Goal: Task Accomplishment & Management: Use online tool/utility

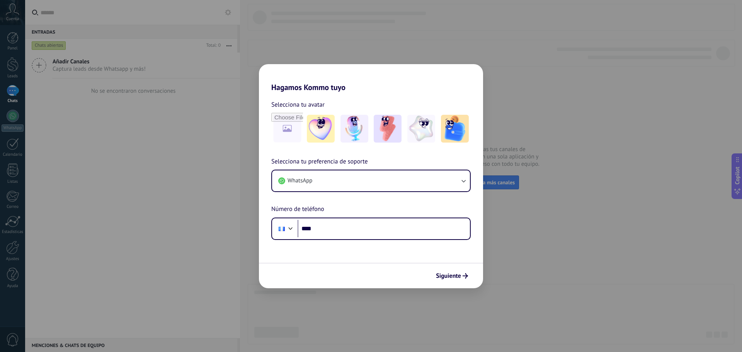
click at [564, 166] on div "Hagamos Kommo tuyo Selecciona tu avatar Selecciona tu preferencia de soporte Wh…" at bounding box center [371, 176] width 742 height 352
drag, startPoint x: 361, startPoint y: 216, endPoint x: 358, endPoint y: 229, distance: 12.7
click at [360, 216] on div "Selecciona tu preferencia de soporte WhatsApp Número de teléfono Phone ****" at bounding box center [371, 198] width 224 height 83
click at [359, 231] on input "****" at bounding box center [384, 229] width 172 height 18
click at [342, 174] on button "WhatsApp" at bounding box center [371, 180] width 198 height 21
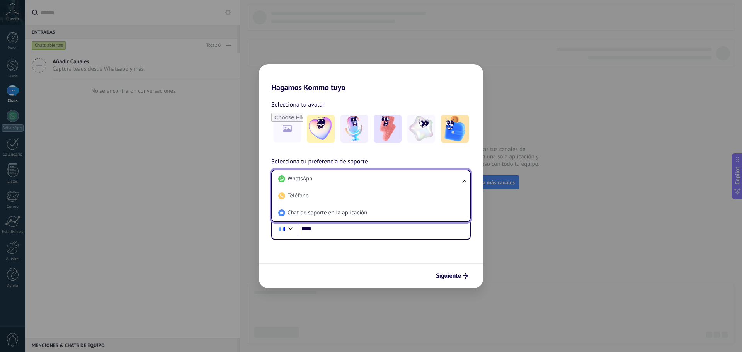
click at [342, 174] on li "WhatsApp" at bounding box center [369, 178] width 189 height 17
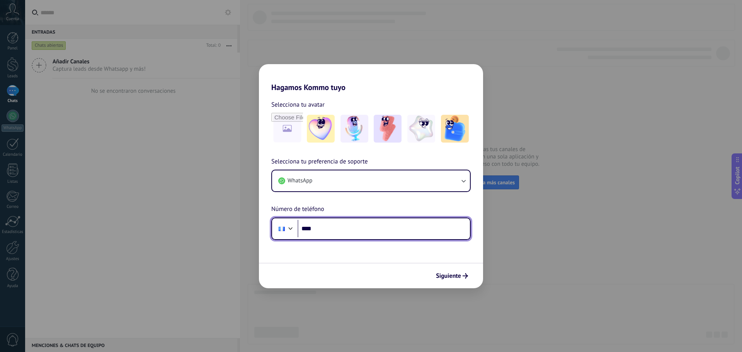
click at [344, 222] on input "****" at bounding box center [384, 229] width 172 height 18
type input "**********"
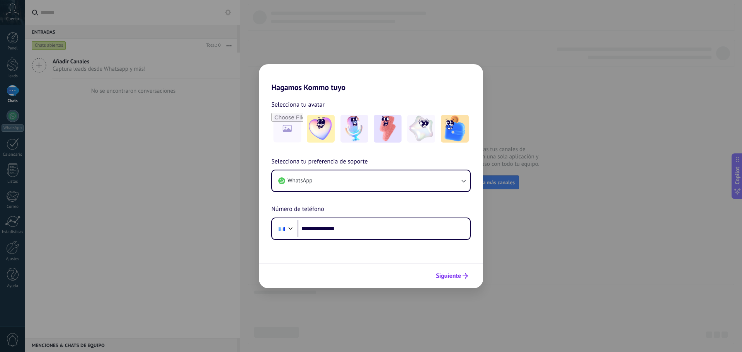
click at [451, 274] on span "Siguiente" at bounding box center [448, 275] width 25 height 5
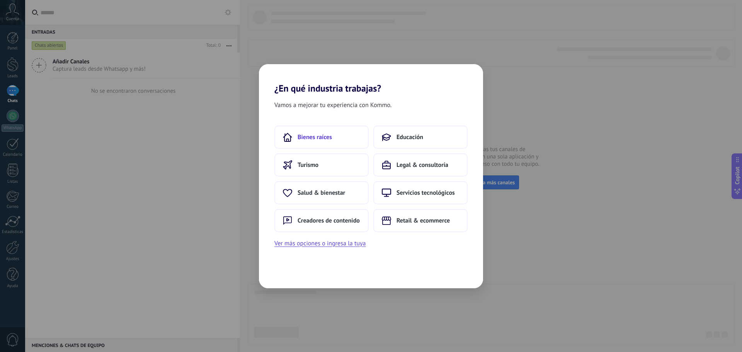
click at [309, 135] on span "Bienes raíces" at bounding box center [315, 137] width 34 height 8
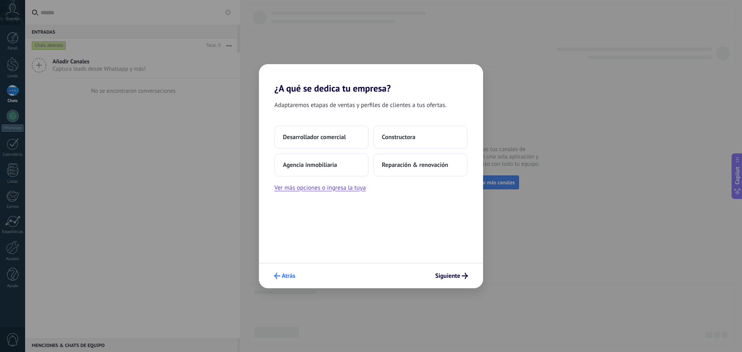
click at [281, 281] on button "Atrás" at bounding box center [285, 275] width 28 height 13
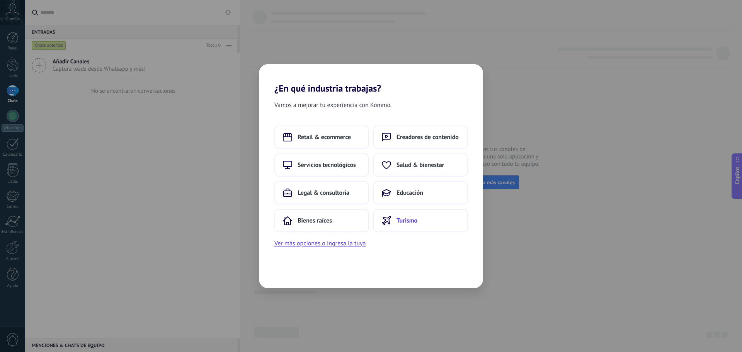
click at [419, 228] on button "Turismo" at bounding box center [420, 220] width 94 height 23
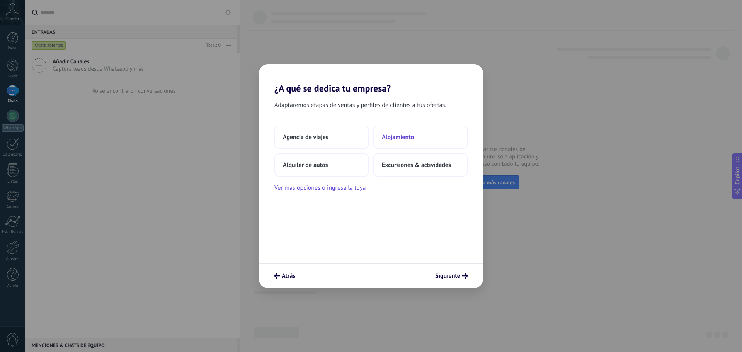
click at [412, 143] on button "Alojamiento" at bounding box center [420, 137] width 94 height 23
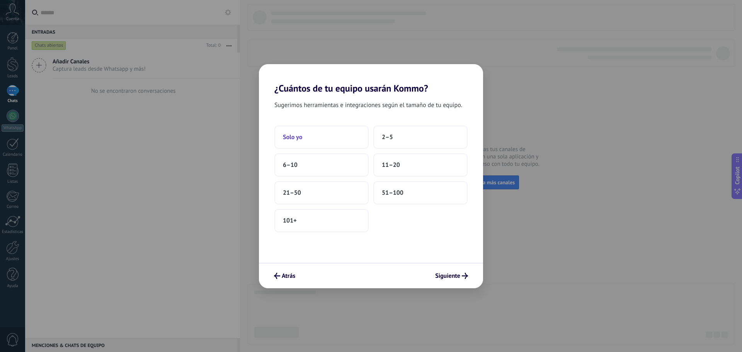
click at [315, 133] on button "Solo yo" at bounding box center [321, 137] width 94 height 23
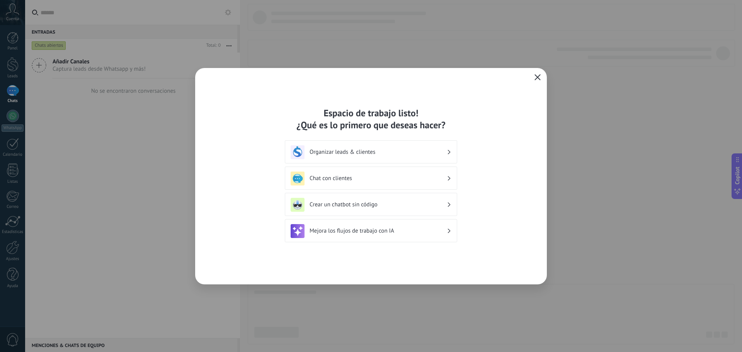
click at [540, 79] on icon "button" at bounding box center [538, 77] width 6 height 6
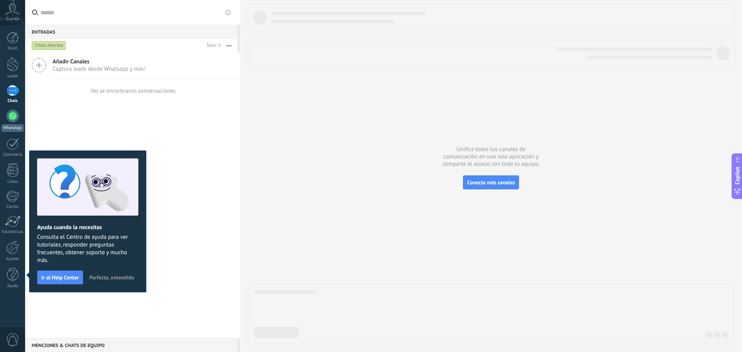
click at [20, 122] on link "WhatsApp" at bounding box center [12, 121] width 25 height 22
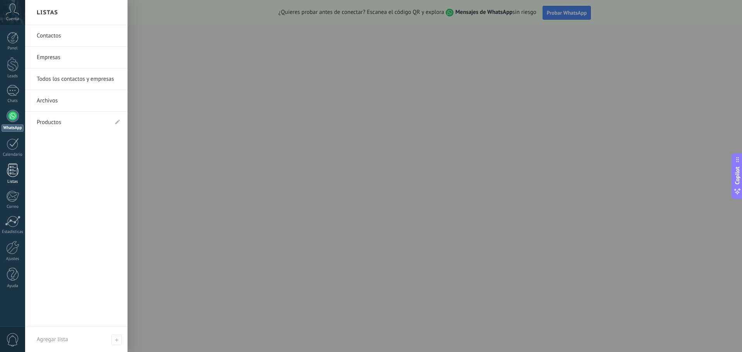
click at [2, 174] on link "Listas" at bounding box center [12, 173] width 25 height 21
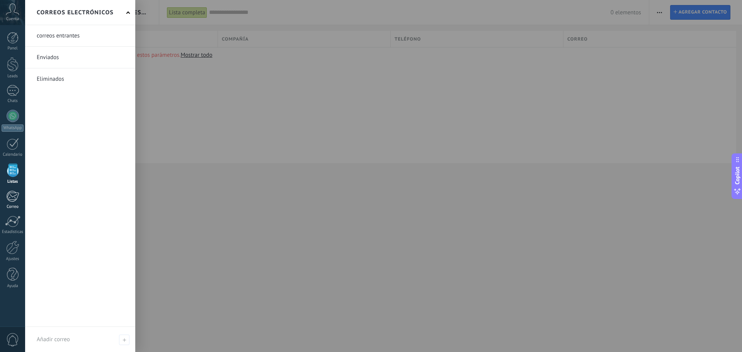
click at [16, 198] on div at bounding box center [12, 197] width 13 height 12
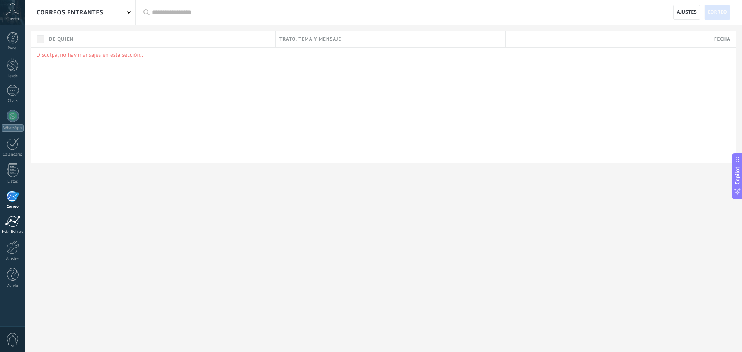
click at [20, 219] on link "Estadísticas" at bounding box center [12, 225] width 25 height 19
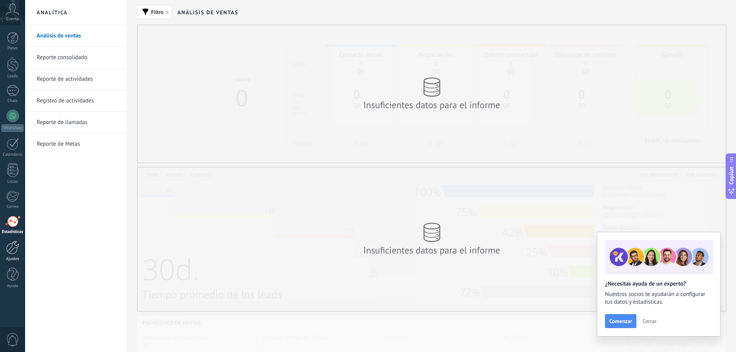
click at [10, 249] on div at bounding box center [12, 248] width 13 height 14
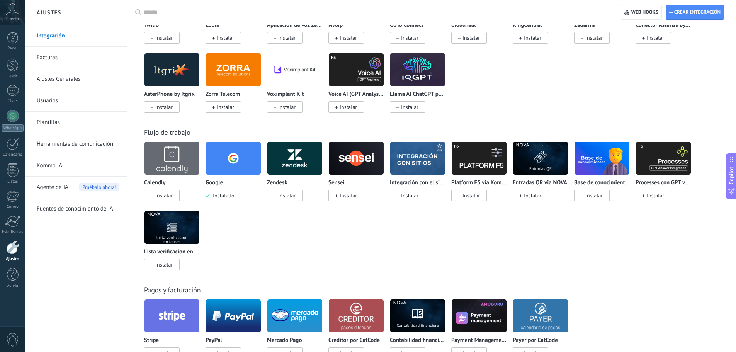
scroll to position [657, 0]
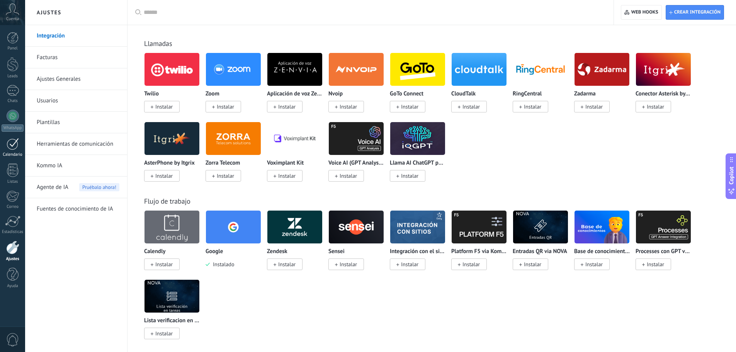
click at [0, 139] on link "Calendario" at bounding box center [12, 147] width 25 height 19
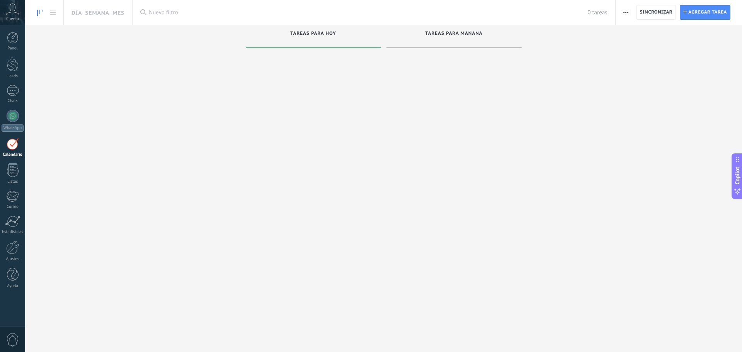
click at [10, 145] on div at bounding box center [13, 144] width 12 height 12
click at [1, 91] on link "Chats" at bounding box center [12, 94] width 25 height 19
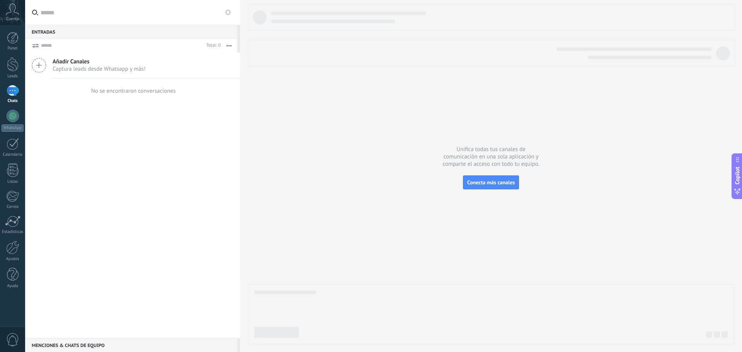
click at [16, 79] on div "Panel Leads Chats WhatsApp Clientes" at bounding box center [12, 164] width 25 height 264
click at [14, 74] on div "Leads" at bounding box center [13, 76] width 22 height 5
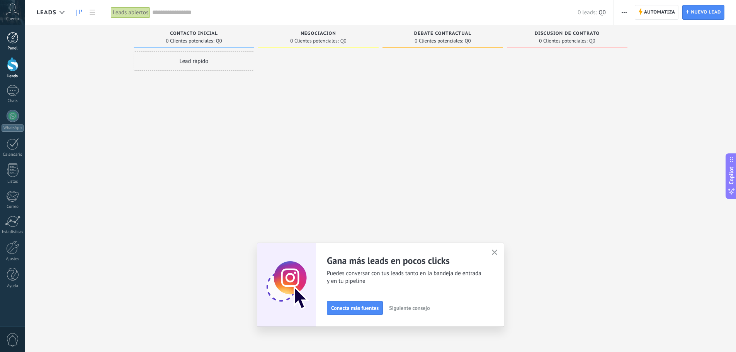
click at [7, 44] on link "Panel" at bounding box center [12, 41] width 25 height 19
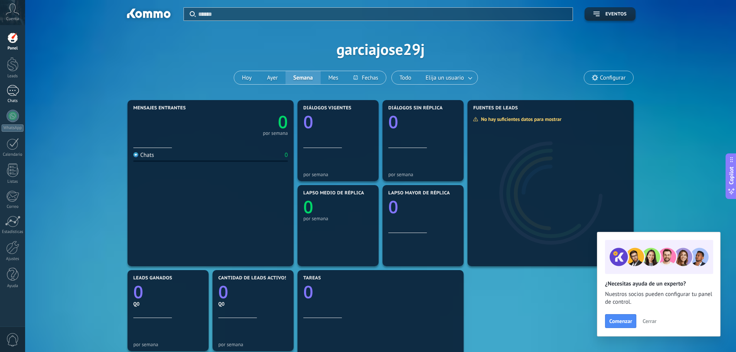
click at [12, 92] on div at bounding box center [13, 90] width 12 height 11
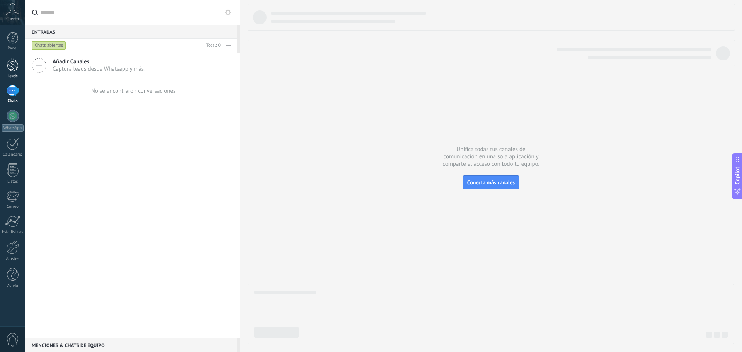
click at [0, 61] on link "Leads" at bounding box center [12, 68] width 25 height 22
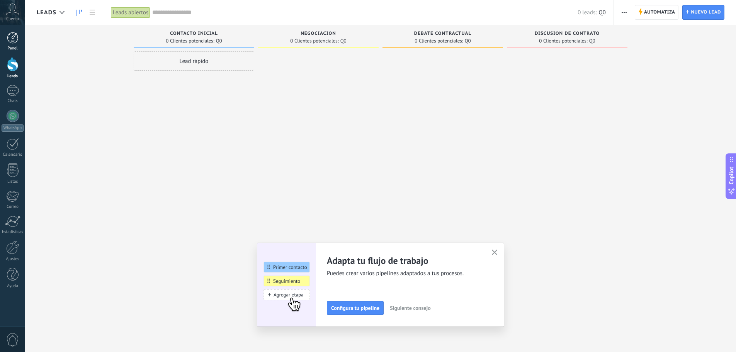
click at [7, 46] on div "Panel" at bounding box center [13, 48] width 22 height 5
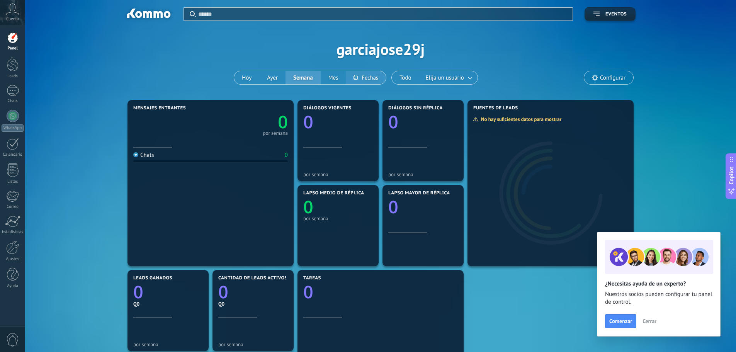
click at [372, 81] on button at bounding box center [366, 77] width 40 height 13
click at [424, 80] on div "Todo Elija un usuario" at bounding box center [435, 78] width 87 height 14
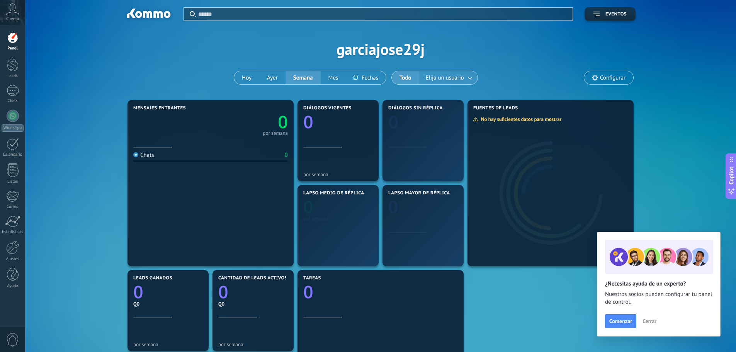
click at [433, 80] on span "Elija un usuario" at bounding box center [444, 78] width 41 height 10
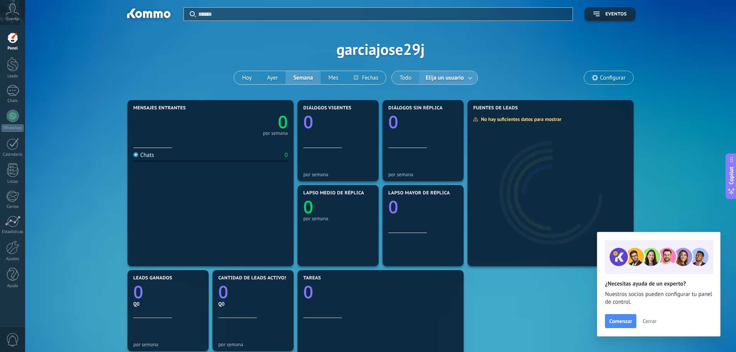
click at [411, 79] on button "Todo" at bounding box center [405, 77] width 27 height 13
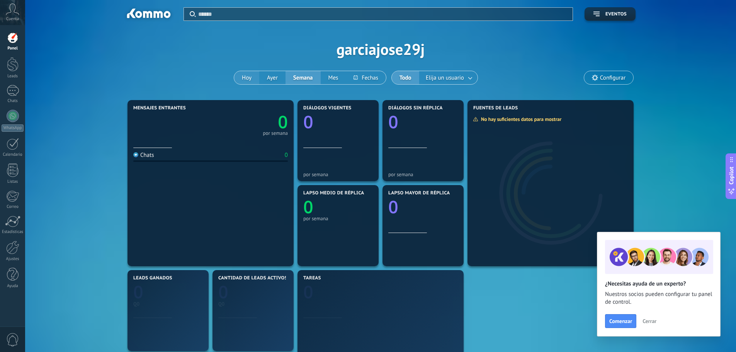
click at [249, 80] on button "Hoy" at bounding box center [246, 77] width 25 height 13
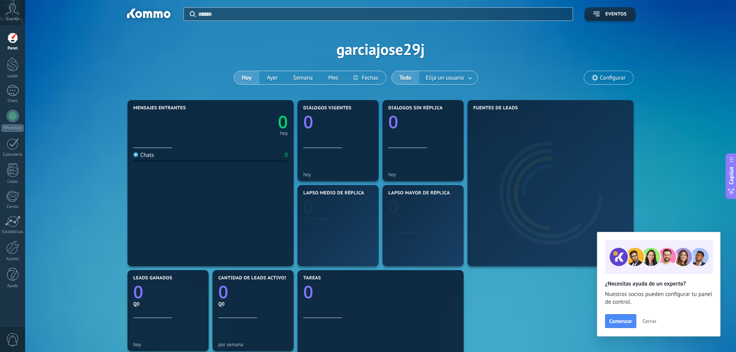
click at [6, 13] on icon at bounding box center [13, 9] width 14 height 12
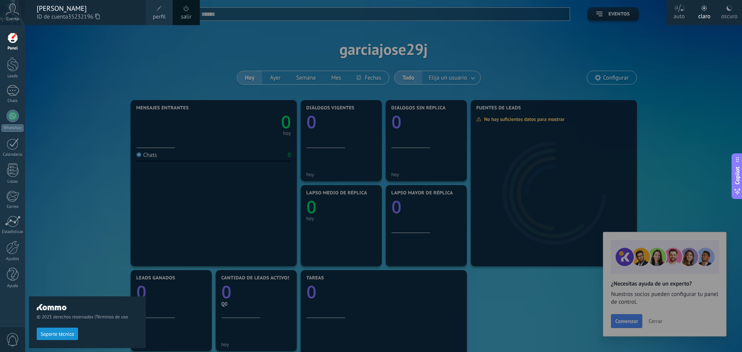
click at [20, 30] on div "Panel Leads Chats WhatsApp Clientes" at bounding box center [25, 176] width 50 height 302
click at [16, 66] on div at bounding box center [13, 64] width 12 height 14
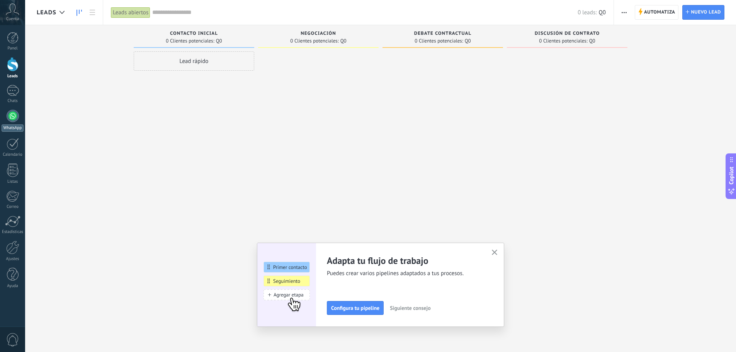
click at [19, 124] on link "WhatsApp" at bounding box center [12, 121] width 25 height 22
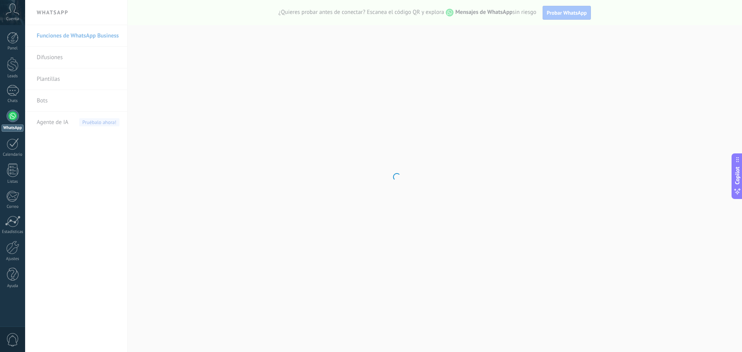
click at [9, 120] on div at bounding box center [13, 116] width 12 height 12
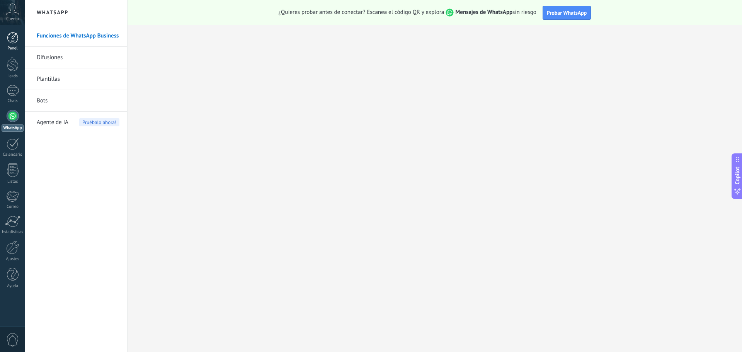
click at [17, 44] on link "Panel" at bounding box center [12, 41] width 25 height 19
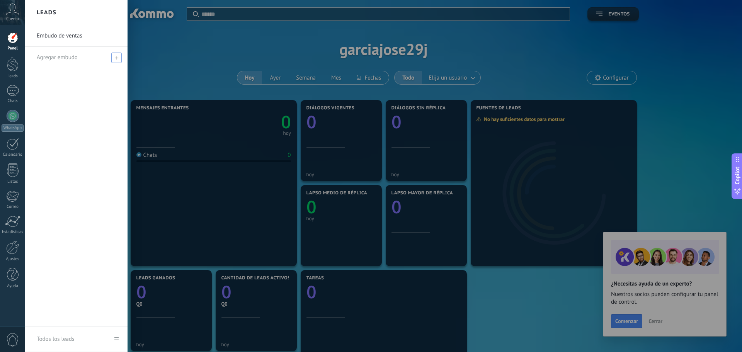
click at [68, 55] on span "Agregar embudo" at bounding box center [57, 57] width 41 height 7
click at [15, 72] on link "Leads" at bounding box center [12, 68] width 25 height 22
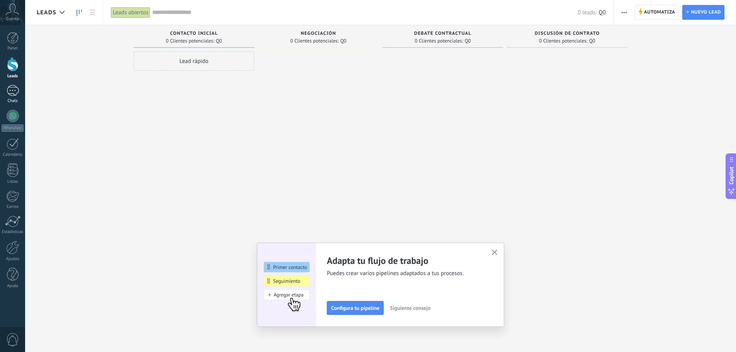
click at [9, 86] on div at bounding box center [13, 90] width 12 height 11
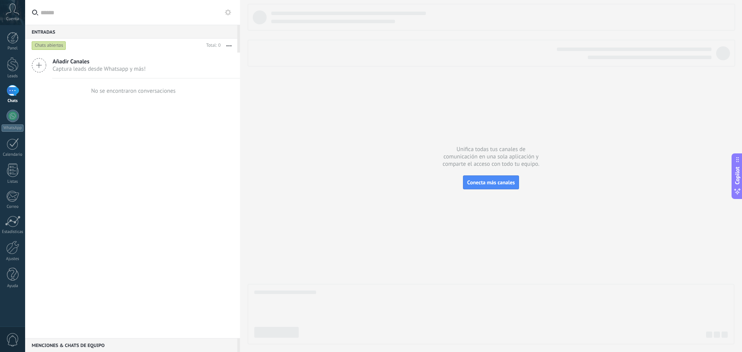
click at [39, 67] on icon at bounding box center [39, 65] width 15 height 15
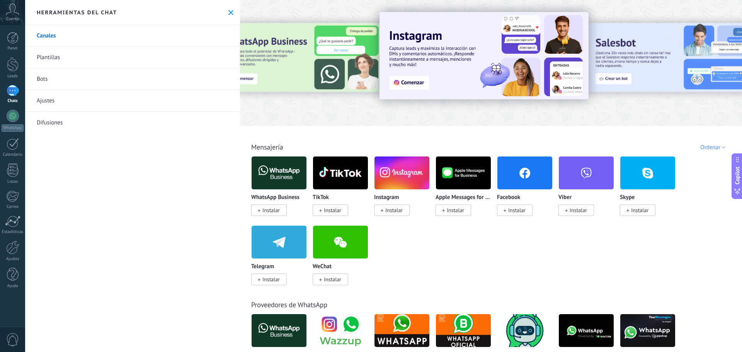
click at [398, 211] on span "Instalar" at bounding box center [393, 210] width 17 height 7
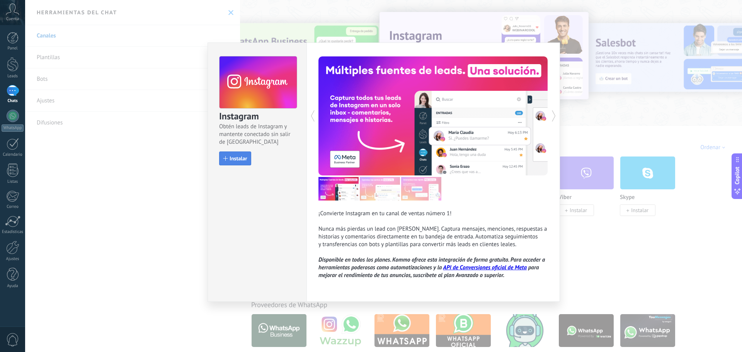
click at [234, 154] on button "Instalar" at bounding box center [235, 159] width 32 height 14
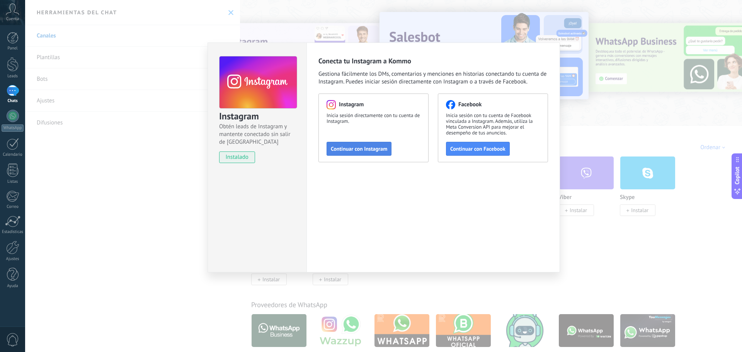
click at [372, 149] on span "Continuar con Instagram" at bounding box center [359, 148] width 56 height 5
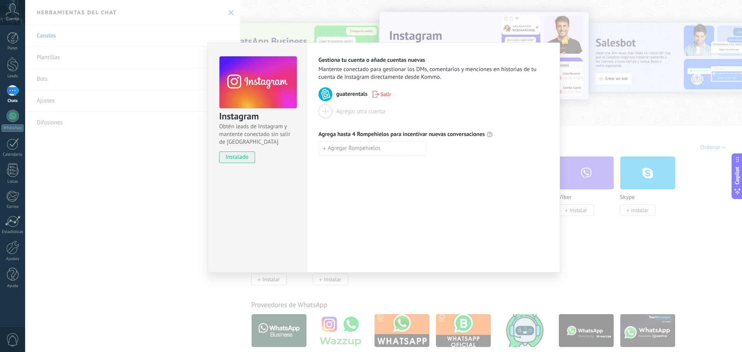
click at [589, 132] on div "Instagram Obtén leads de Instagram y mantente conectado sin salir de Kommo inst…" at bounding box center [383, 176] width 717 height 352
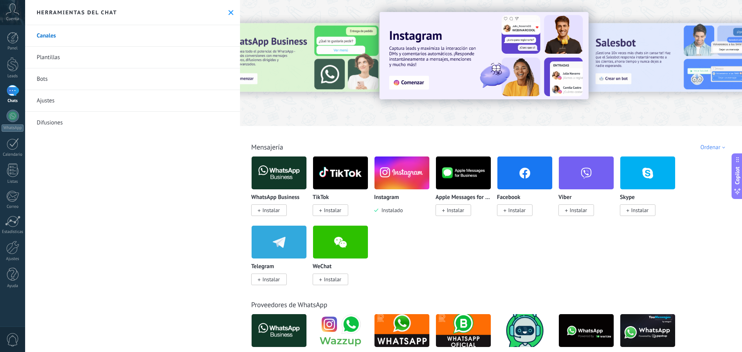
click at [9, 85] on div at bounding box center [13, 90] width 12 height 11
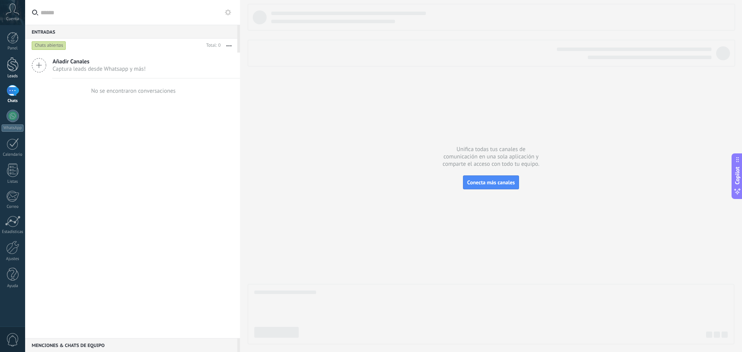
click at [4, 71] on link "Leads" at bounding box center [12, 68] width 25 height 22
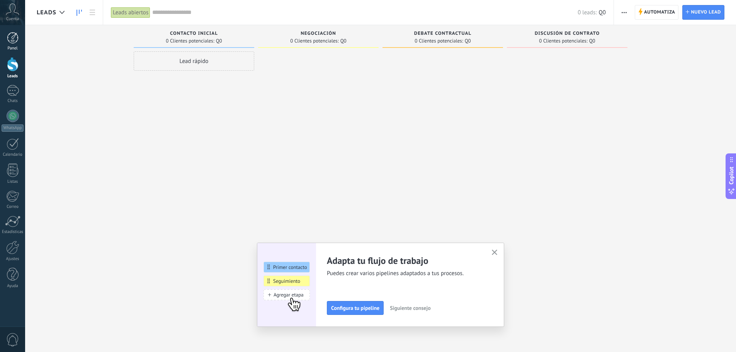
click at [9, 35] on div at bounding box center [13, 38] width 12 height 12
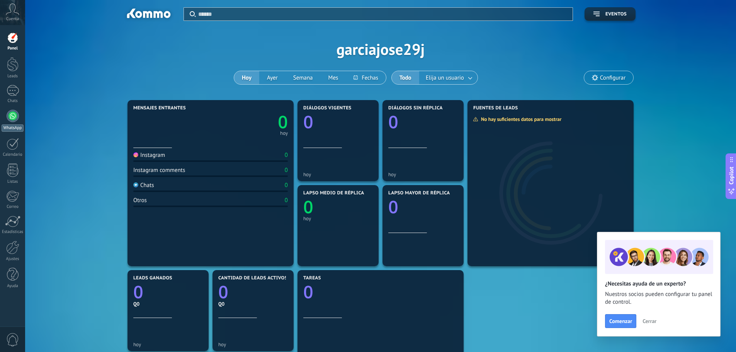
click at [3, 116] on link "WhatsApp" at bounding box center [12, 121] width 25 height 22
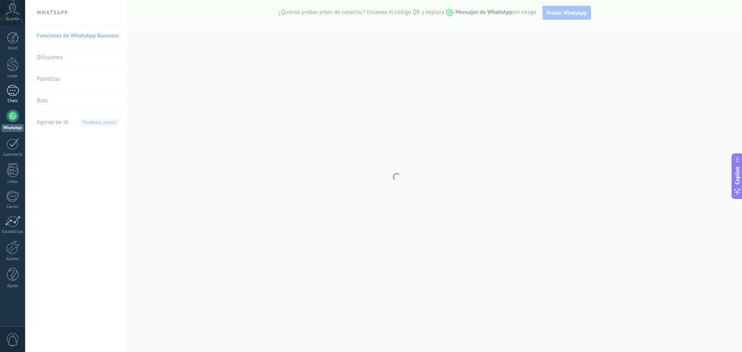
click at [6, 94] on link "Chats" at bounding box center [12, 94] width 25 height 19
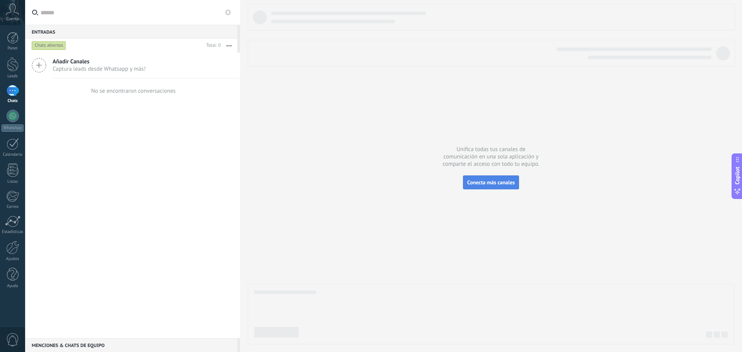
click at [491, 179] on button "Conecta más canales" at bounding box center [491, 182] width 56 height 14
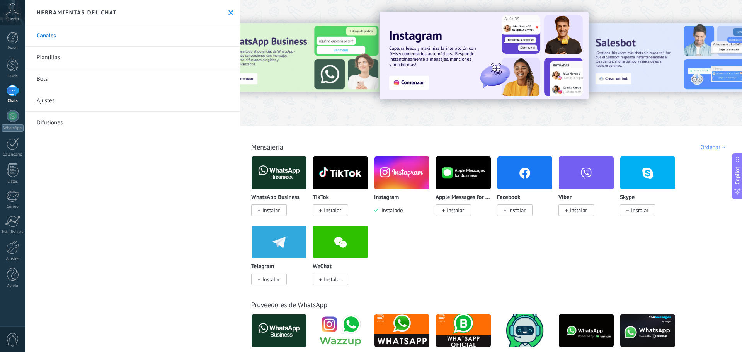
click at [403, 185] on img at bounding box center [402, 172] width 55 height 37
click at [401, 184] on body ".abccls-1,.abccls-2{fill-rule:evenodd}.abccls-2{fill:#fff} .abfcls-1{fill:none}…" at bounding box center [371, 176] width 742 height 352
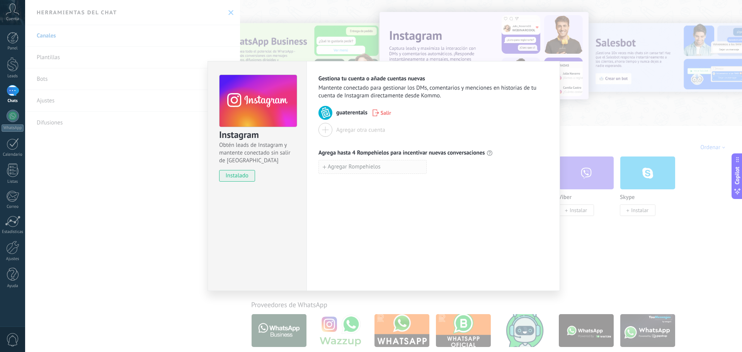
click at [375, 162] on button "Agregar Rompehielos" at bounding box center [372, 167] width 108 height 14
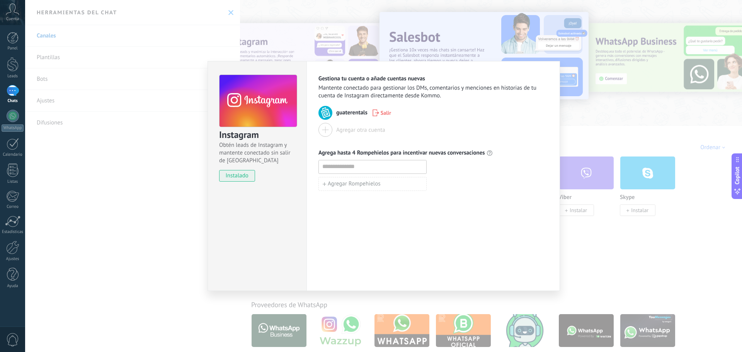
click at [358, 167] on input at bounding box center [372, 166] width 107 height 12
type input "*"
type input "******"
click at [457, 216] on div "Gestiona tu cuenta o añade cuentas nuevas Mantente conectado para gestionar los…" at bounding box center [434, 176] width 254 height 230
click at [432, 164] on icon "button" at bounding box center [431, 167] width 5 height 6
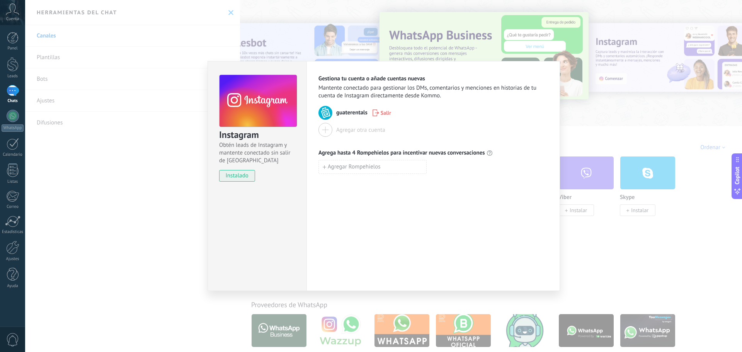
click at [112, 93] on div "Instagram Obtén leads de Instagram y mantente conectado sin salir de Kommo inst…" at bounding box center [383, 176] width 717 height 352
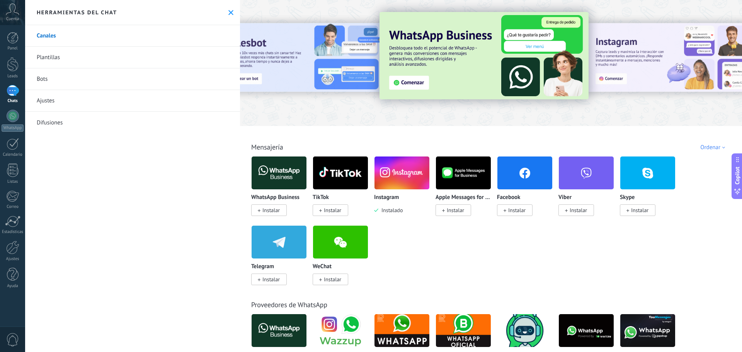
click at [60, 65] on link "Plantillas" at bounding box center [132, 58] width 215 height 22
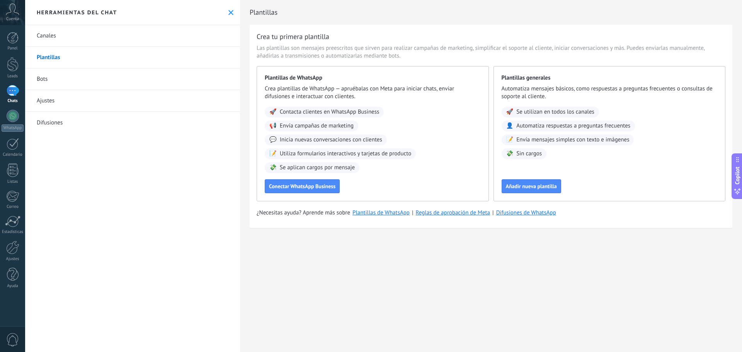
click at [300, 165] on span "Se aplican cargos por mensaje" at bounding box center [317, 168] width 75 height 8
click at [409, 179] on div "Plantillas de WhatsApp Crea plantillas de WhatsApp — apruébalas con Meta para i…" at bounding box center [373, 133] width 232 height 135
click at [78, 85] on link "Bots" at bounding box center [132, 79] width 215 height 22
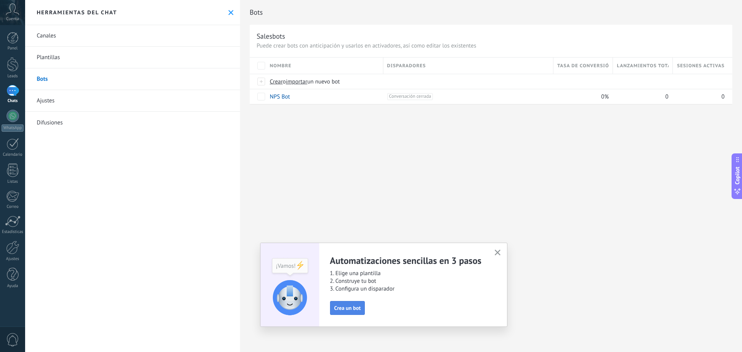
click at [348, 302] on button "Crea un bot" at bounding box center [347, 308] width 35 height 14
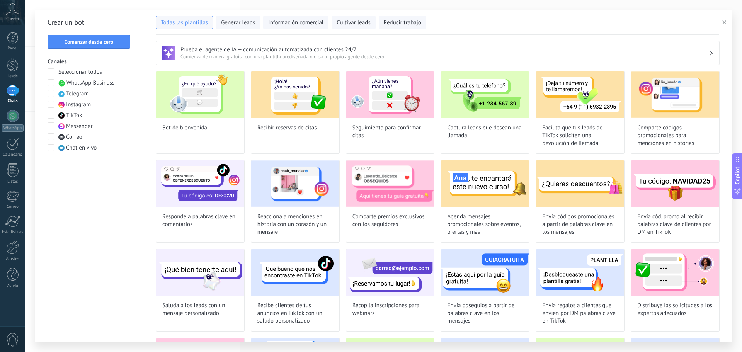
click at [77, 82] on span "WhatsApp Business" at bounding box center [90, 83] width 48 height 8
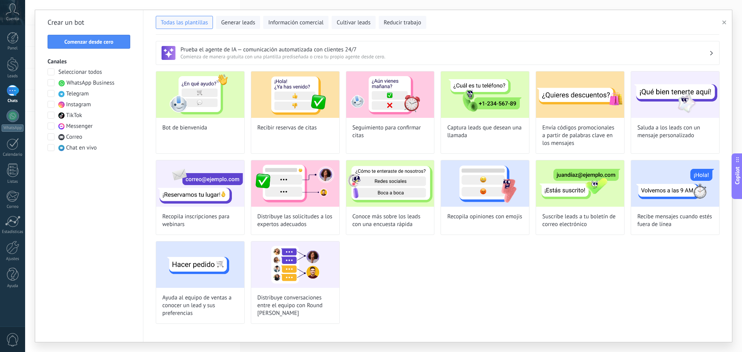
click at [51, 80] on span at bounding box center [51, 82] width 7 height 7
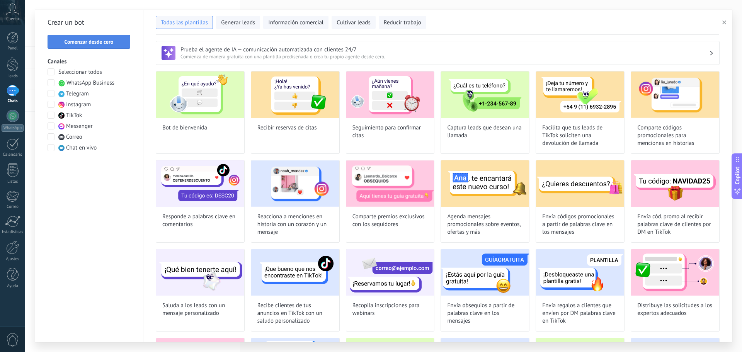
click at [72, 43] on span "Comenzar desde cero" at bounding box center [89, 41] width 49 height 5
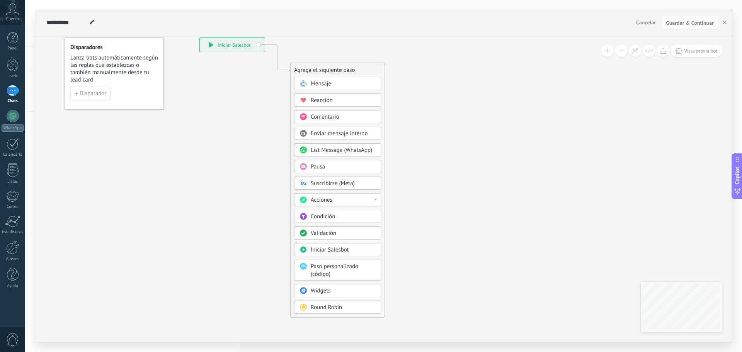
click at [326, 80] on div "Mensaje" at bounding box center [337, 83] width 87 height 13
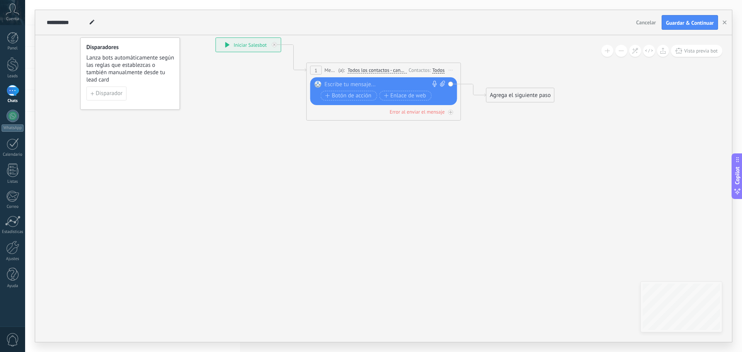
click at [338, 79] on div "Reemplazar Quitar Convertir a mensaje de voz Arrastre la imagen aquí para adjun…" at bounding box center [383, 91] width 147 height 28
click at [339, 83] on div at bounding box center [382, 85] width 115 height 8
click at [373, 71] on span "Todos los contactos - canales seleccionados" at bounding box center [376, 70] width 59 height 6
click at [373, 71] on button "Todos los contactos - canales seleccionados" at bounding box center [392, 70] width 97 height 14
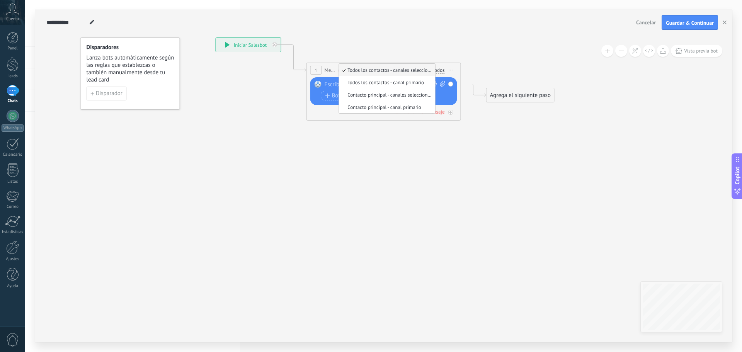
click at [373, 71] on span "Todos los contactos - canales seleccionados" at bounding box center [386, 70] width 94 height 7
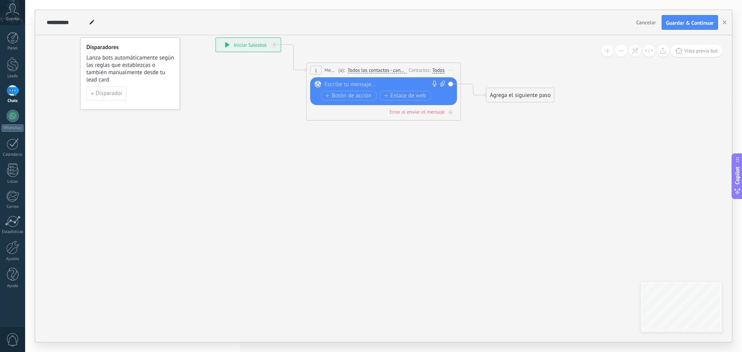
click at [436, 70] on div "Todos" at bounding box center [439, 70] width 12 height 6
click at [424, 132] on icon at bounding box center [371, 73] width 699 height 459
click at [441, 68] on div "Todos" at bounding box center [439, 70] width 12 height 6
click at [441, 68] on div "Si nunca ha escrito en un canal:" at bounding box center [482, 70] width 94 height 7
click at [351, 82] on div at bounding box center [382, 85] width 115 height 8
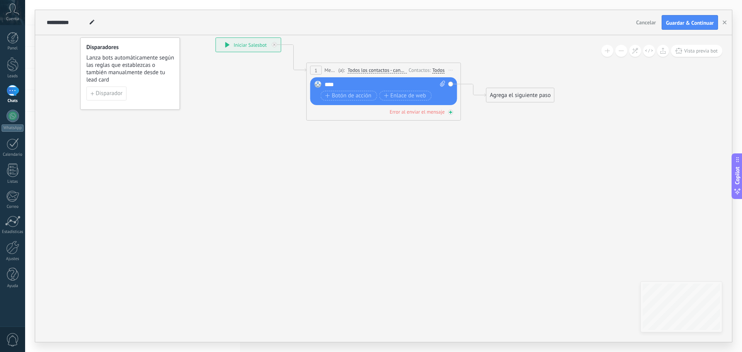
click at [455, 111] on div "Error al enviar el mensaje" at bounding box center [383, 111] width 147 height 7
click at [522, 156] on div "Agrega el siguiente paso" at bounding box center [521, 153] width 68 height 13
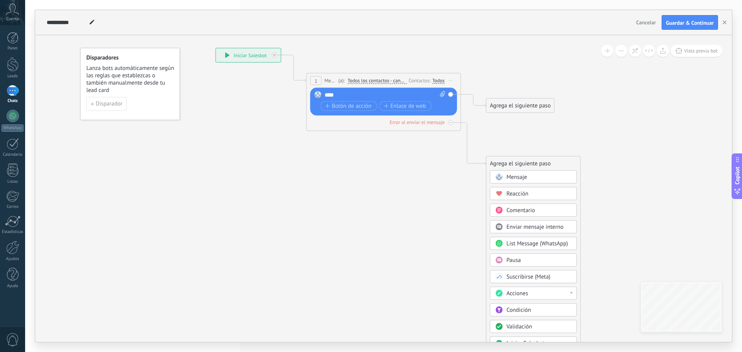
click at [518, 173] on div "Mensaje" at bounding box center [533, 176] width 87 height 13
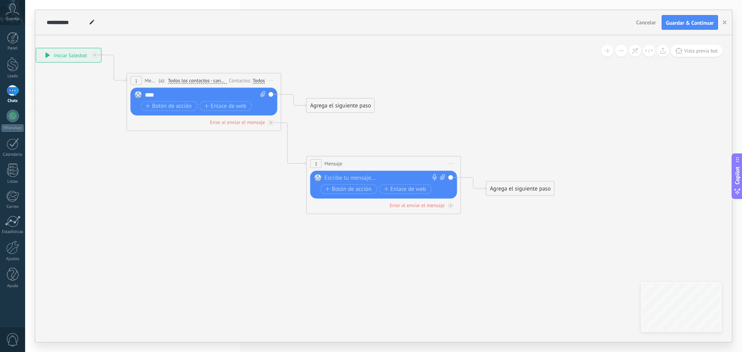
click at [341, 174] on div at bounding box center [382, 178] width 115 height 8
click at [742, 182] on button "Copilot" at bounding box center [737, 176] width 11 height 46
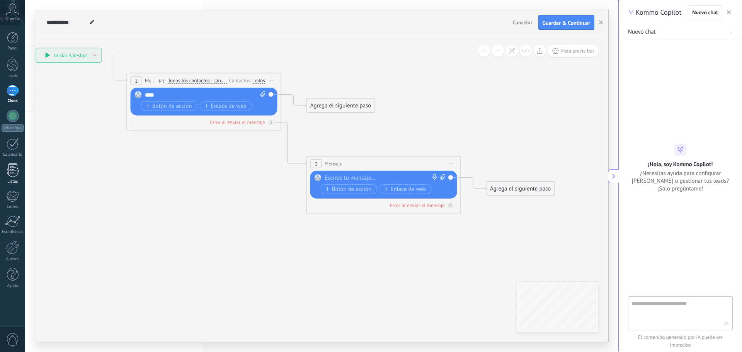
click at [12, 175] on div at bounding box center [13, 170] width 12 height 14
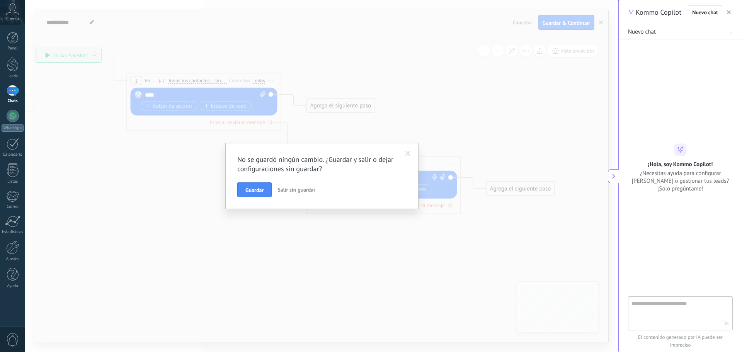
click at [291, 191] on span "Salir sin guardar" at bounding box center [297, 189] width 38 height 7
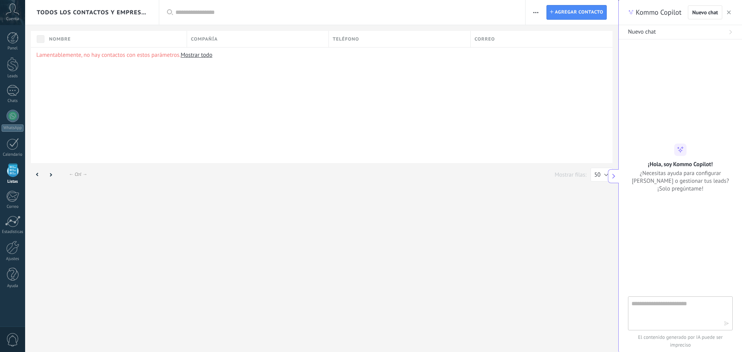
click at [5, 170] on link "Listas" at bounding box center [12, 173] width 25 height 21
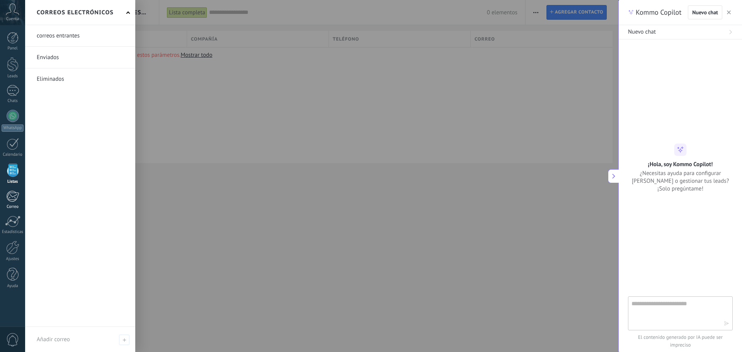
click at [8, 199] on div at bounding box center [12, 197] width 13 height 12
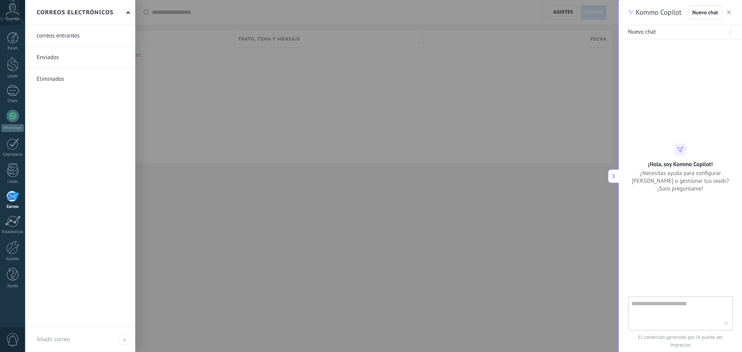
click at [9, 201] on div at bounding box center [12, 197] width 13 height 12
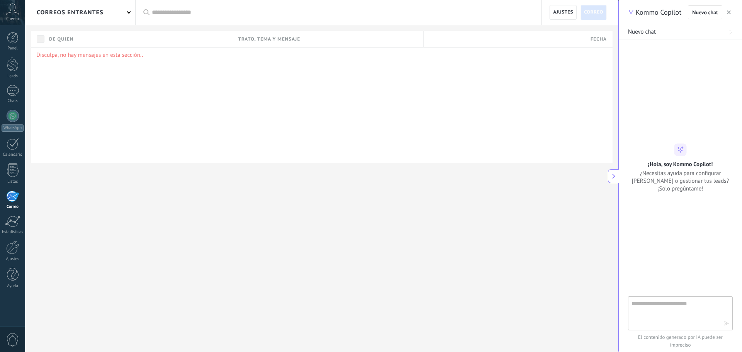
click at [56, 52] on p "Disculpa, no hay mensajes en esta sección.." at bounding box center [321, 54] width 571 height 7
click at [0, 92] on link "Chats" at bounding box center [12, 94] width 25 height 19
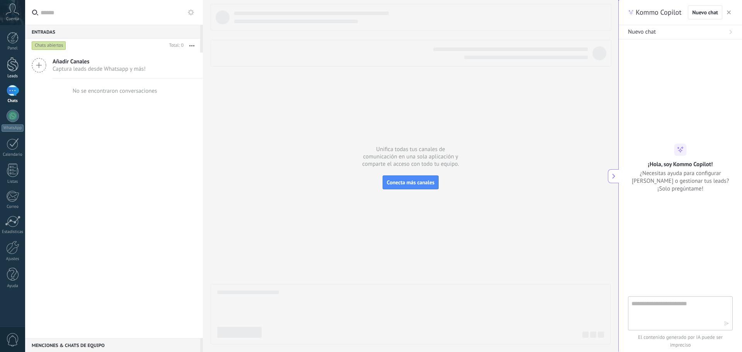
click at [9, 72] on link "Leads" at bounding box center [12, 68] width 25 height 22
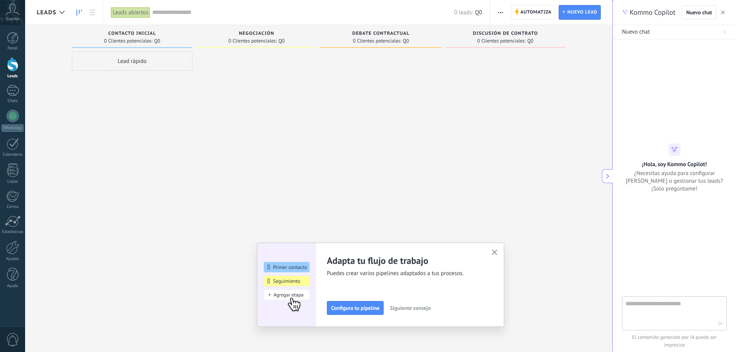
click at [155, 68] on div "Lead rápido" at bounding box center [132, 60] width 121 height 19
click at [343, 142] on div at bounding box center [381, 176] width 121 height 251
click at [260, 36] on span "Negociación" at bounding box center [257, 33] width 36 height 5
click at [527, 16] on span "Automatiza" at bounding box center [536, 12] width 31 height 14
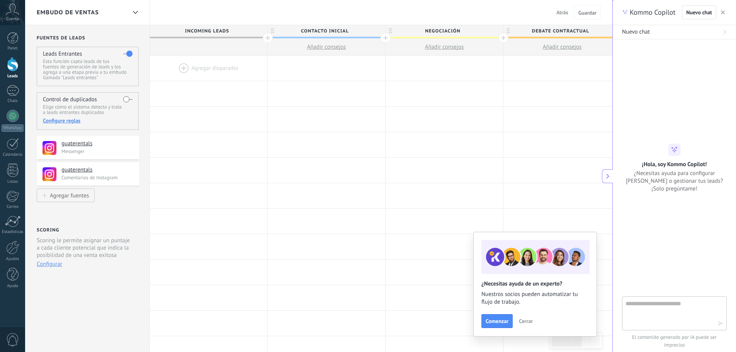
click at [240, 32] on span "Incoming leads" at bounding box center [207, 31] width 114 height 12
click at [240, 32] on span "Incoming leads" at bounding box center [206, 31] width 114 height 12
drag, startPoint x: 240, startPoint y: 32, endPoint x: 272, endPoint y: 43, distance: 34.8
click at [272, 43] on div "Incoming leads Contacto inicial Añadir consejos Negociación Añadir consejos Deb…" at bounding box center [562, 40] width 825 height 31
